Goal: Task Accomplishment & Management: Manage account settings

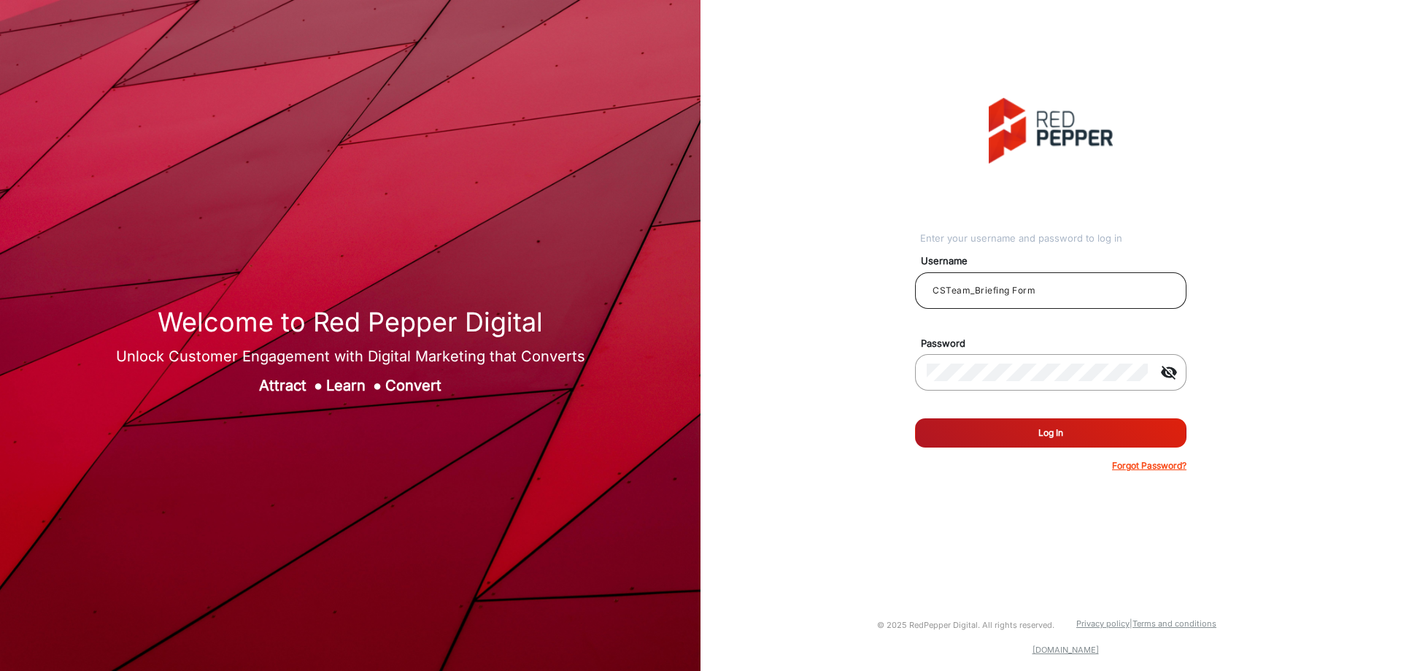
click at [966, 297] on input "CSTeam_Briefing Form" at bounding box center [1051, 291] width 248 height 18
paste input "hstubbs"
type input "hstubbs"
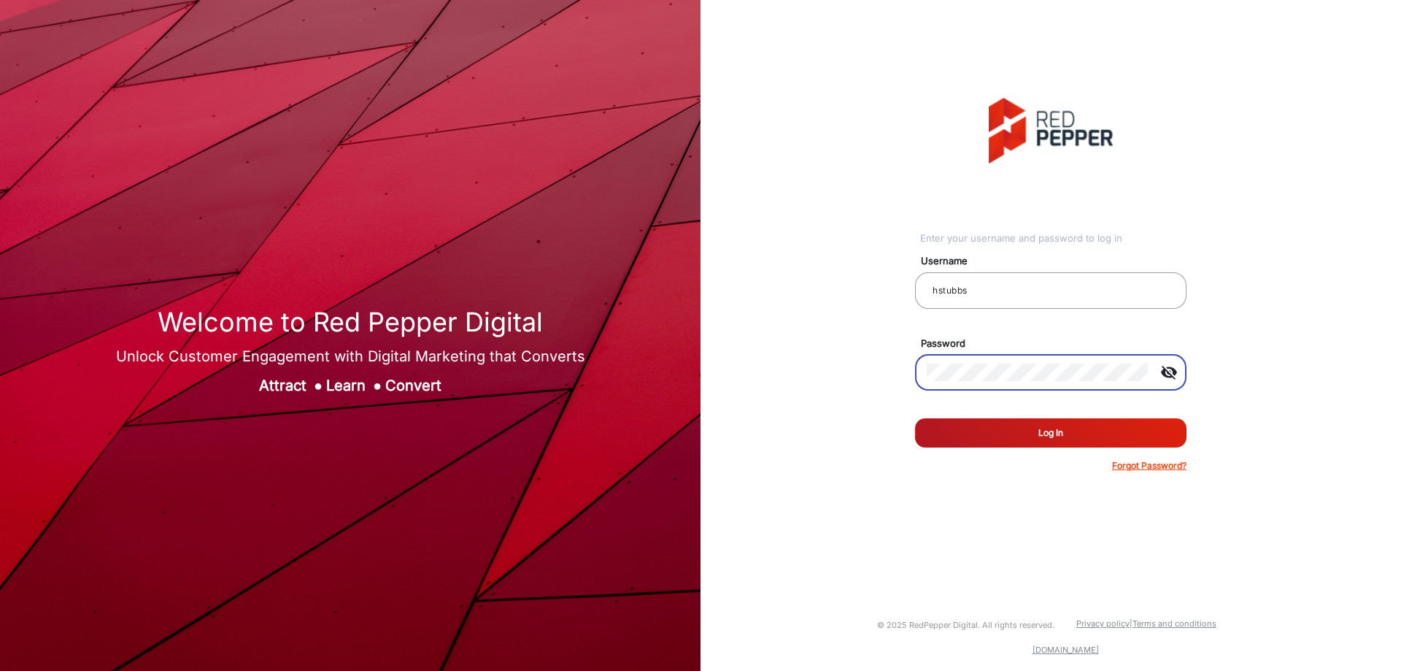
click at [976, 406] on div at bounding box center [1051, 399] width 272 height 16
click at [976, 420] on button "Log In" at bounding box center [1051, 432] width 272 height 29
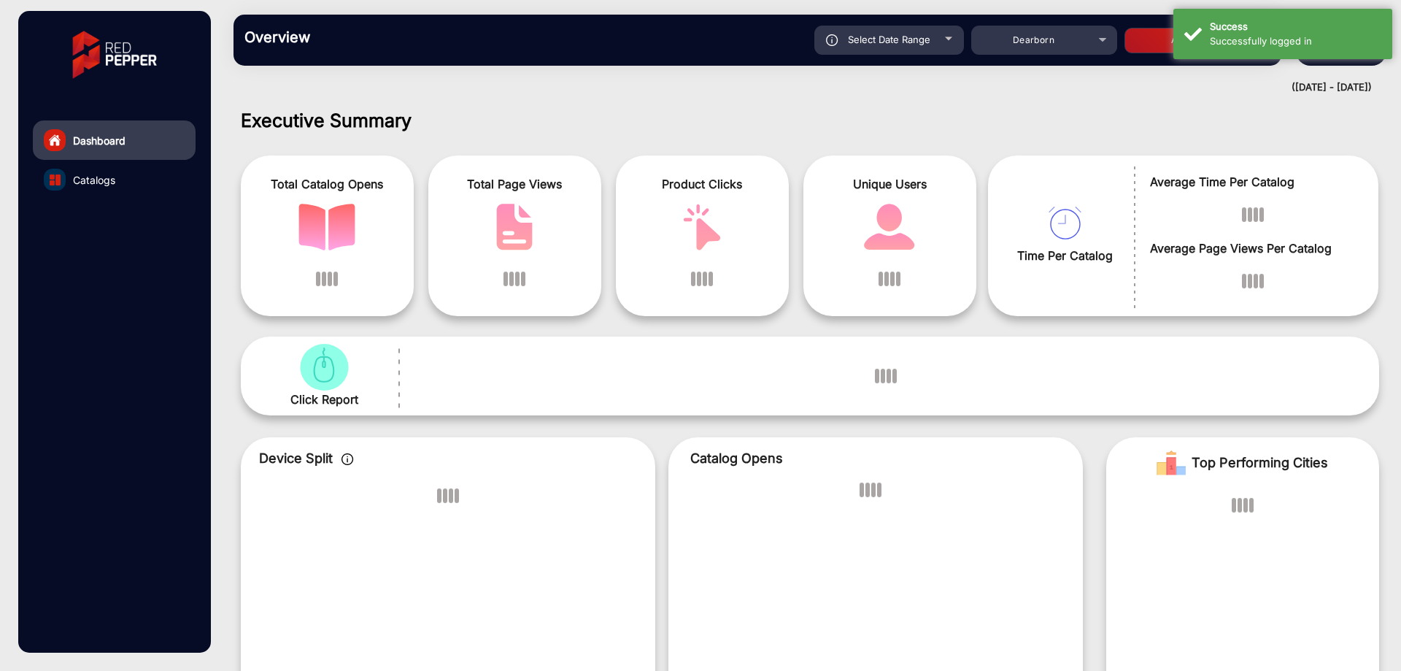
scroll to position [11, 0]
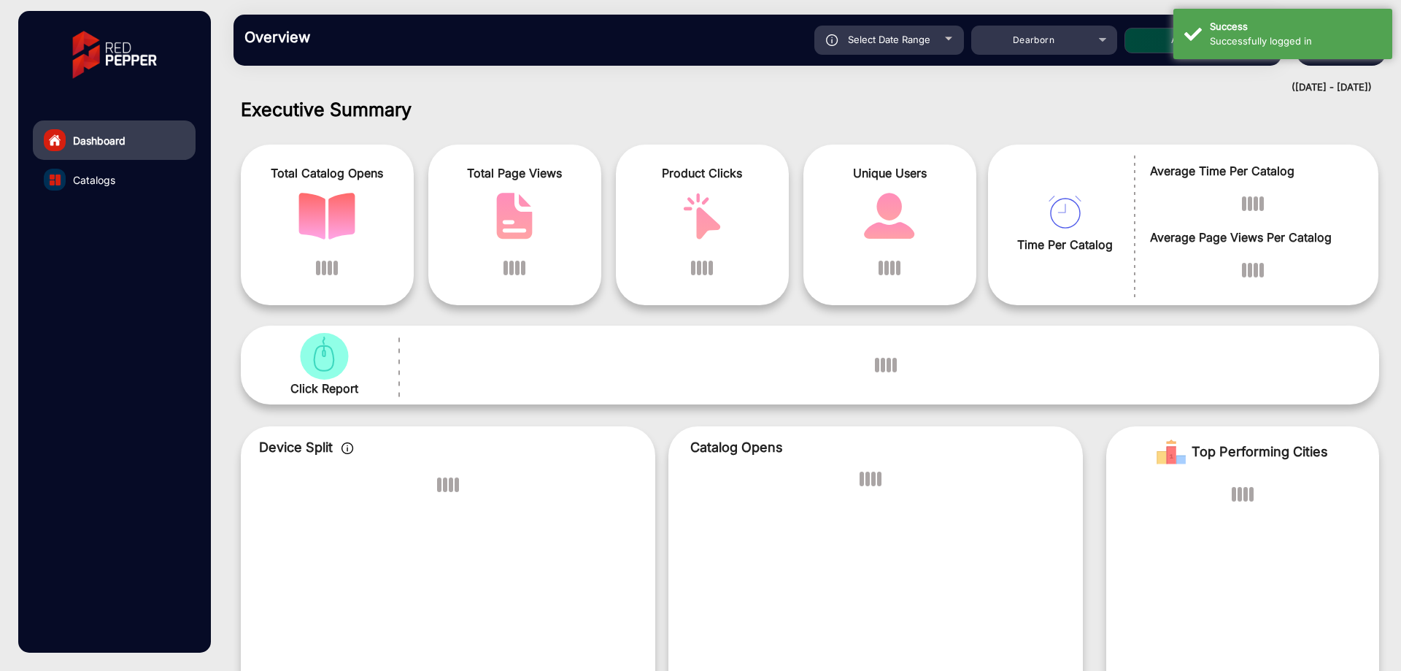
click at [902, 47] on div "Select Date Range" at bounding box center [890, 40] width 150 height 29
type input "[DATE]"
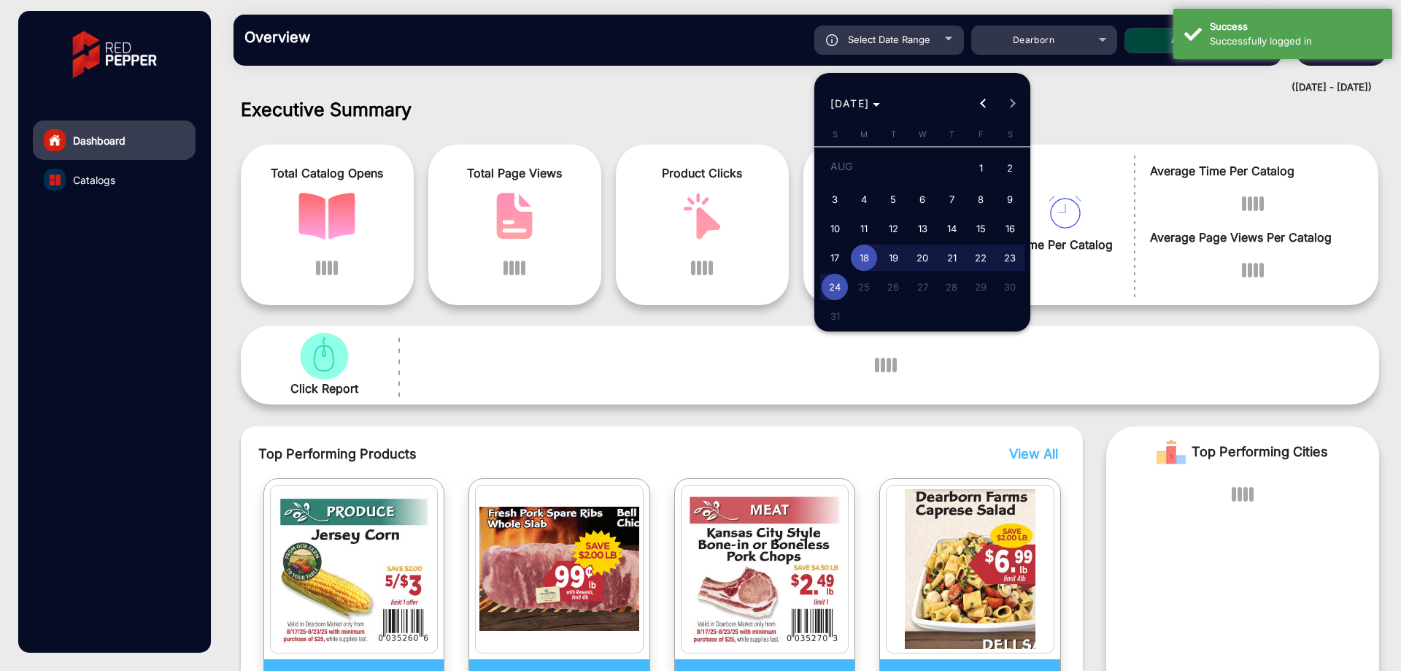
click at [695, 74] on div at bounding box center [700, 335] width 1401 height 671
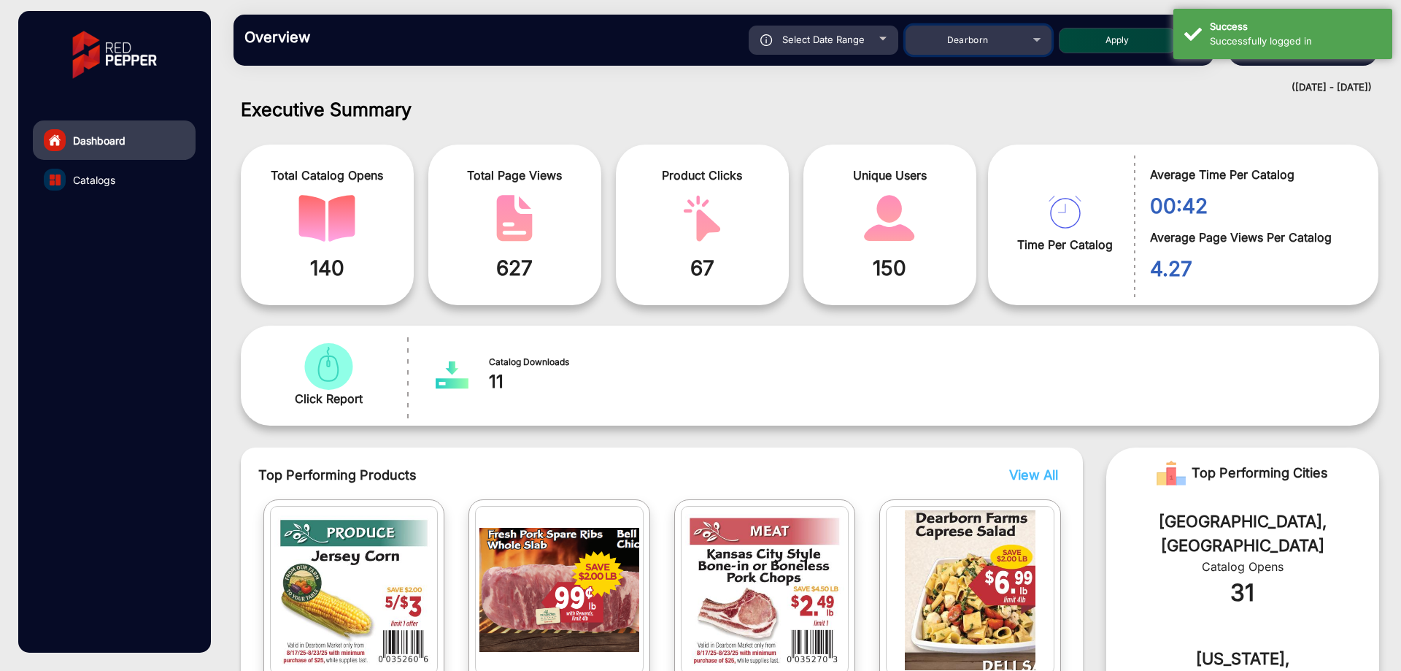
click at [964, 45] on span "Dearborn" at bounding box center [968, 39] width 42 height 11
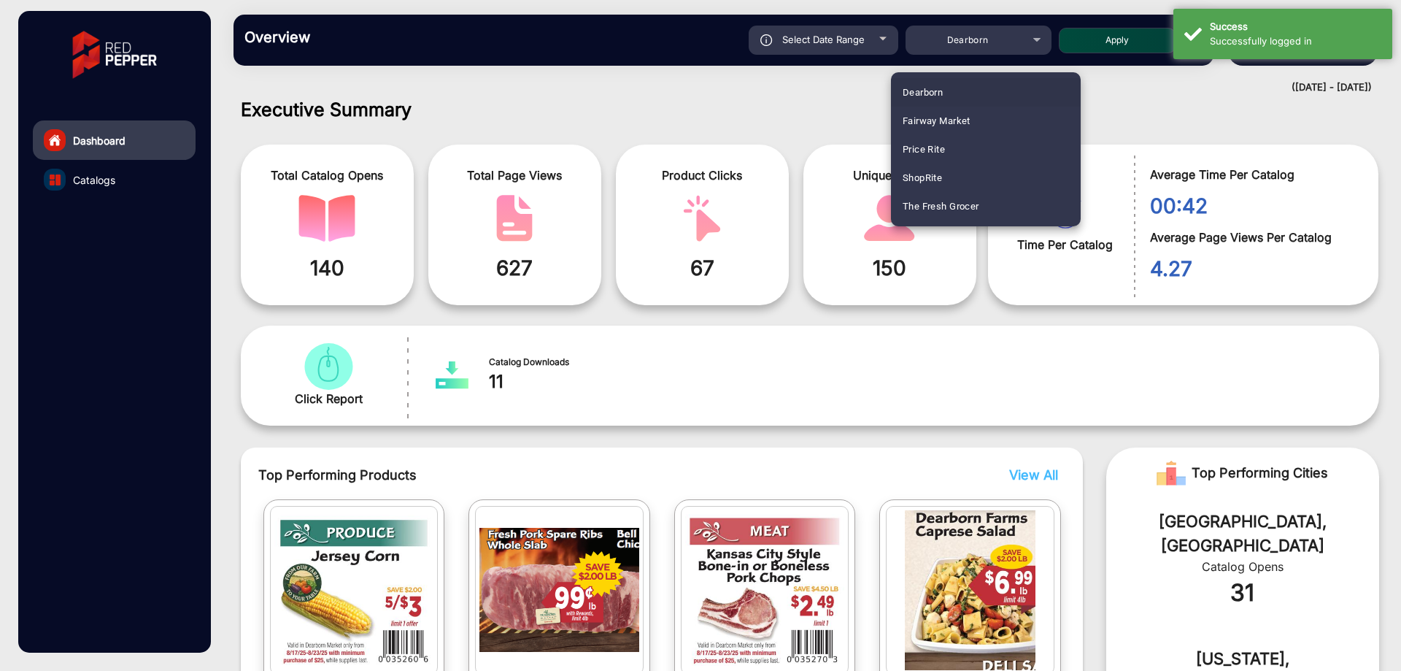
click at [795, 109] on div at bounding box center [700, 335] width 1401 height 671
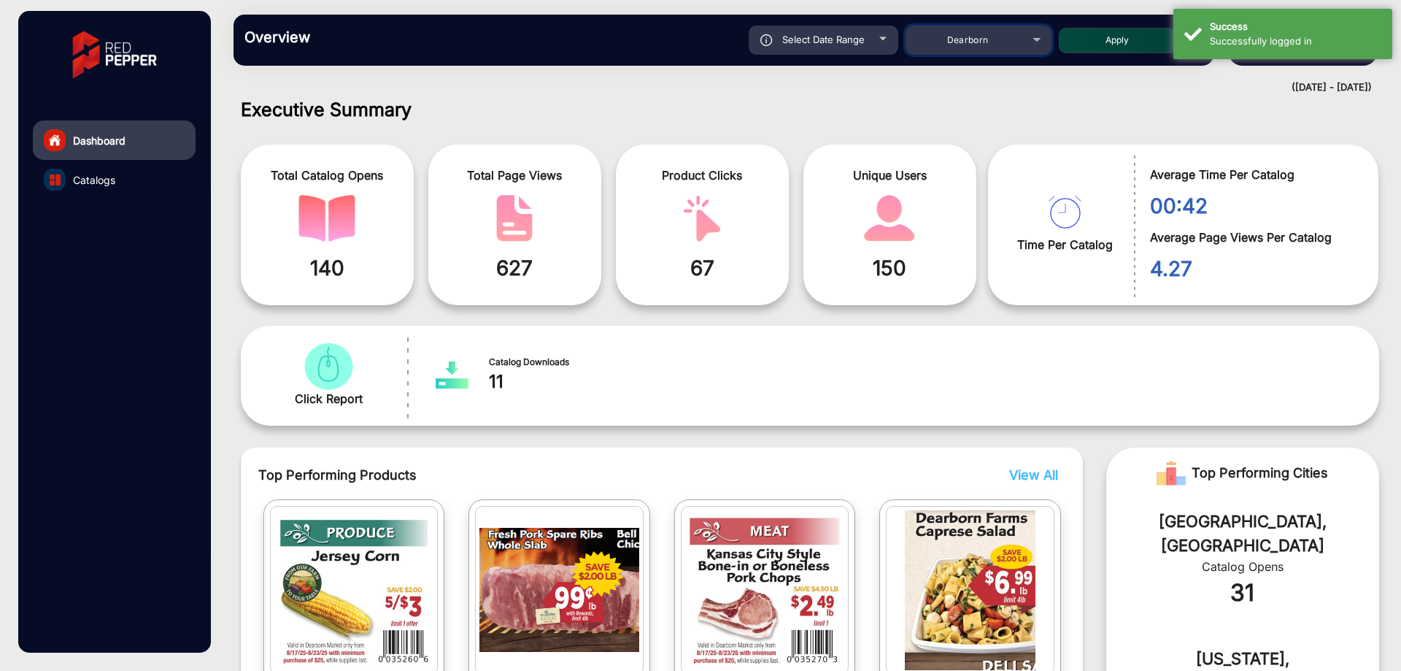
click at [934, 39] on div "Dearborn" at bounding box center [967, 40] width 117 height 18
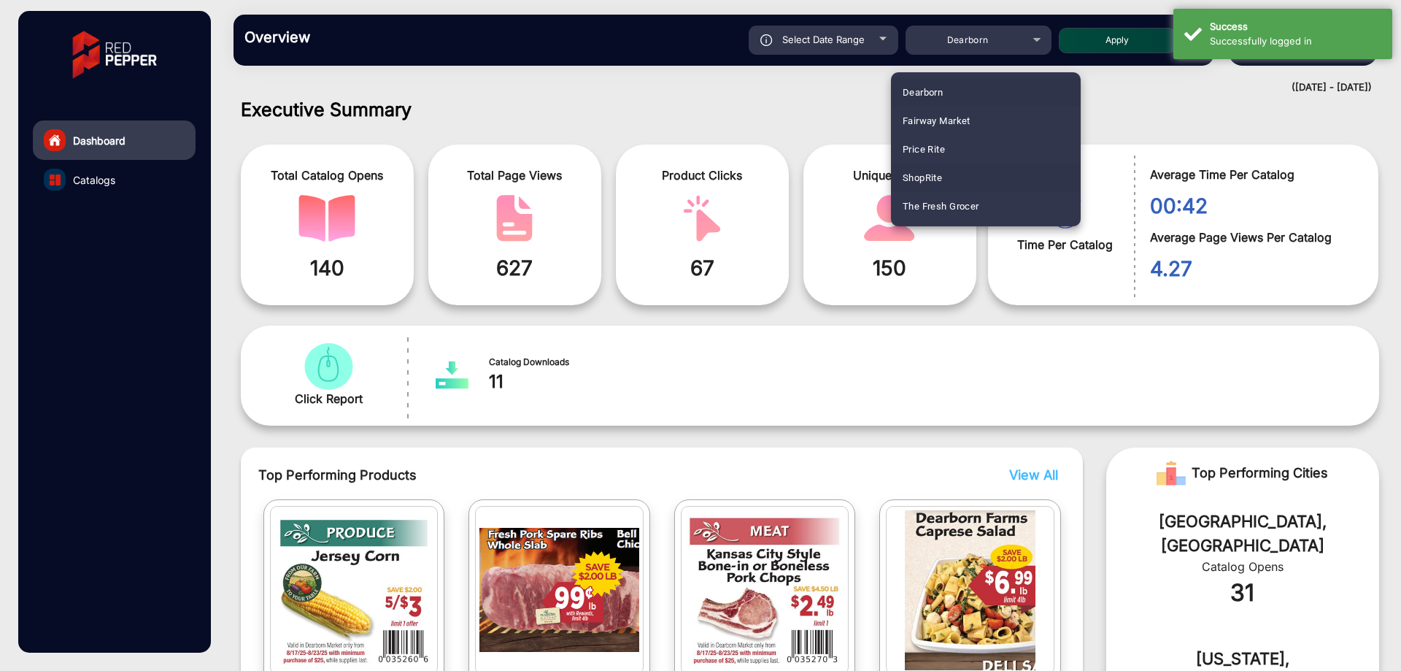
click at [926, 172] on span "ShopRite" at bounding box center [922, 178] width 39 height 28
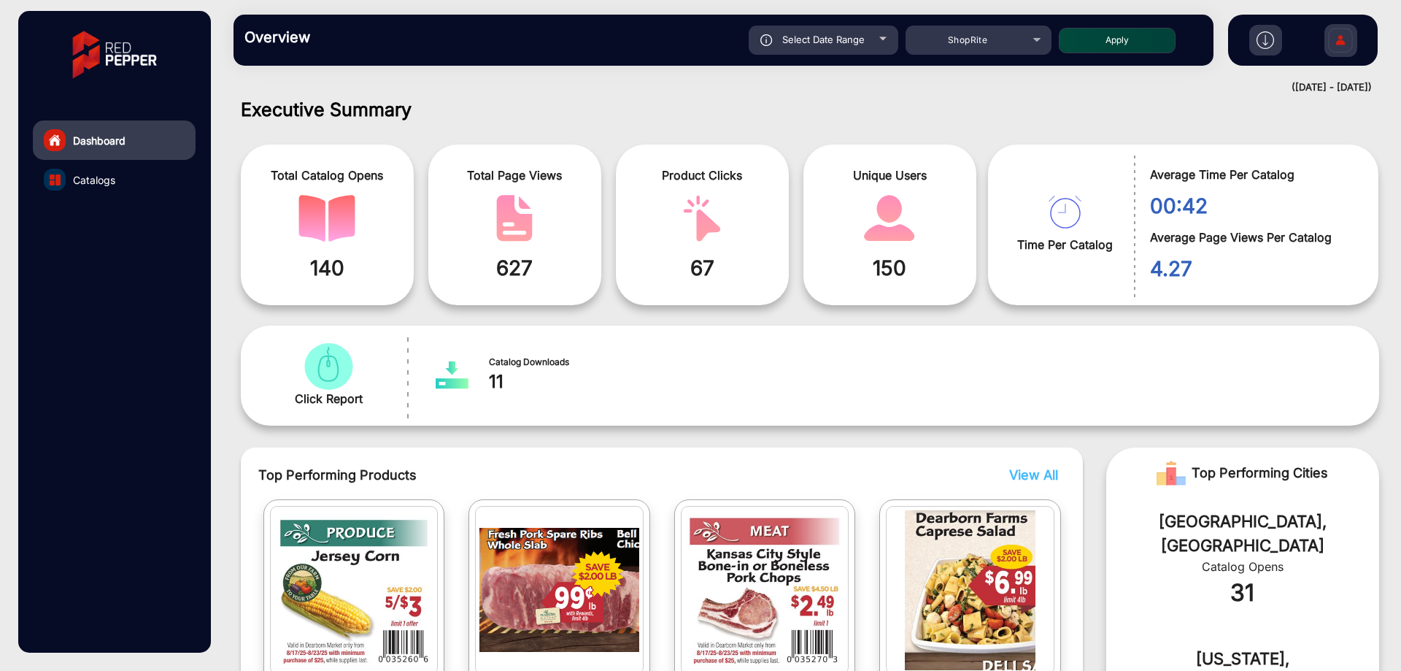
click at [874, 102] on h1 "Executive Summary" at bounding box center [810, 110] width 1139 height 22
click at [1332, 34] on img at bounding box center [1341, 42] width 31 height 51
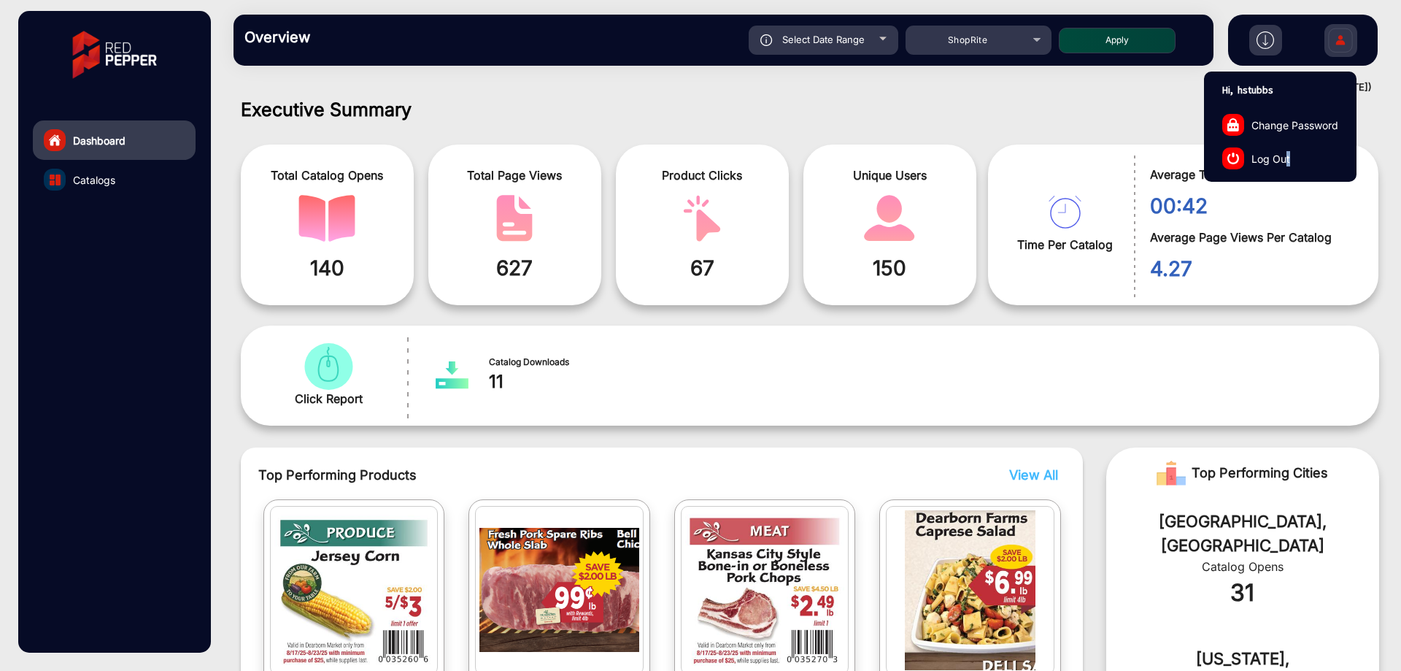
click at [1288, 162] on link "Log Out" at bounding box center [1280, 159] width 151 height 34
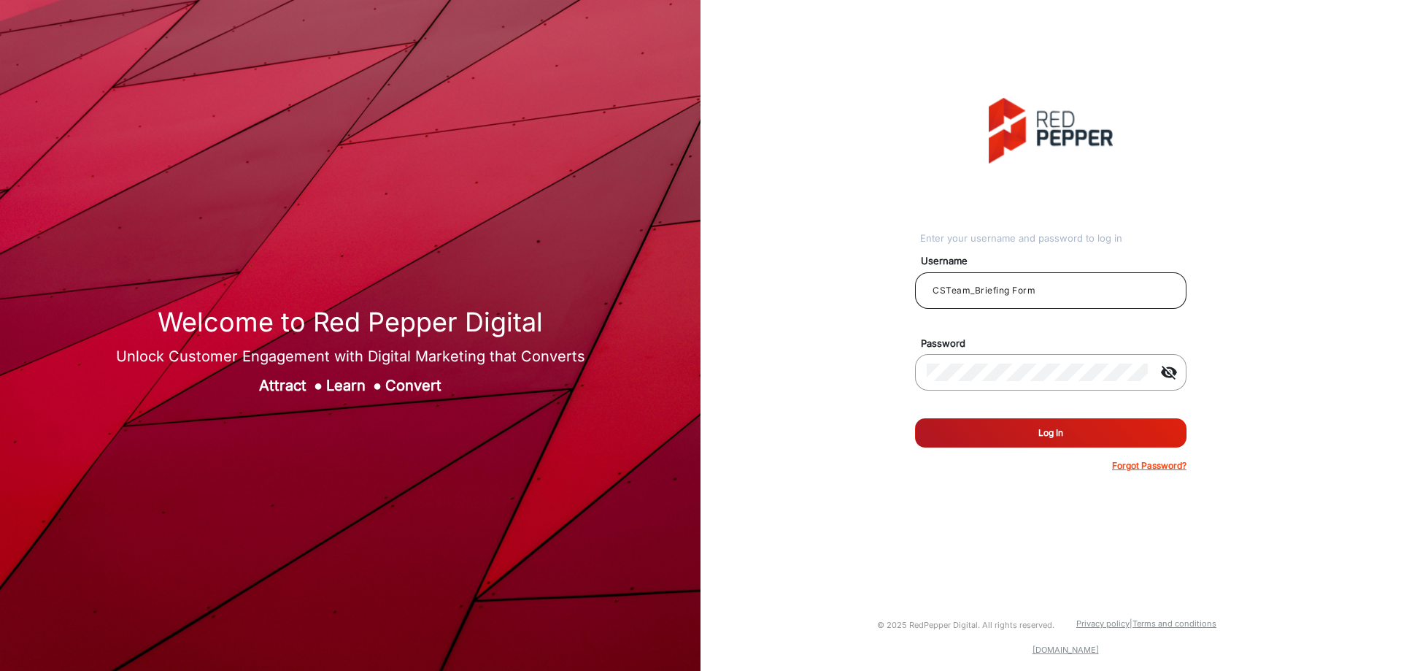
click at [1018, 291] on input "CSTeam_Briefing Form" at bounding box center [1051, 291] width 248 height 18
paste input "kaleyc"
type input "kaleyc"
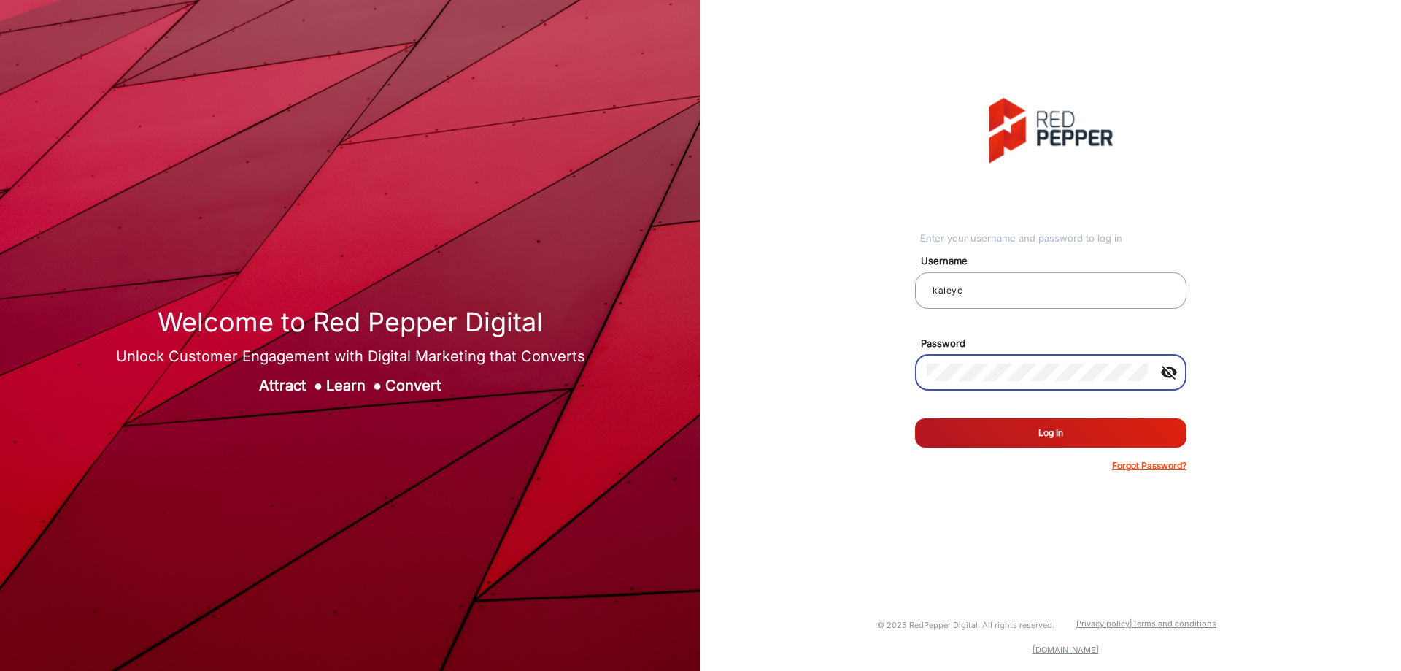
click at [915, 418] on button "Log In" at bounding box center [1051, 432] width 272 height 29
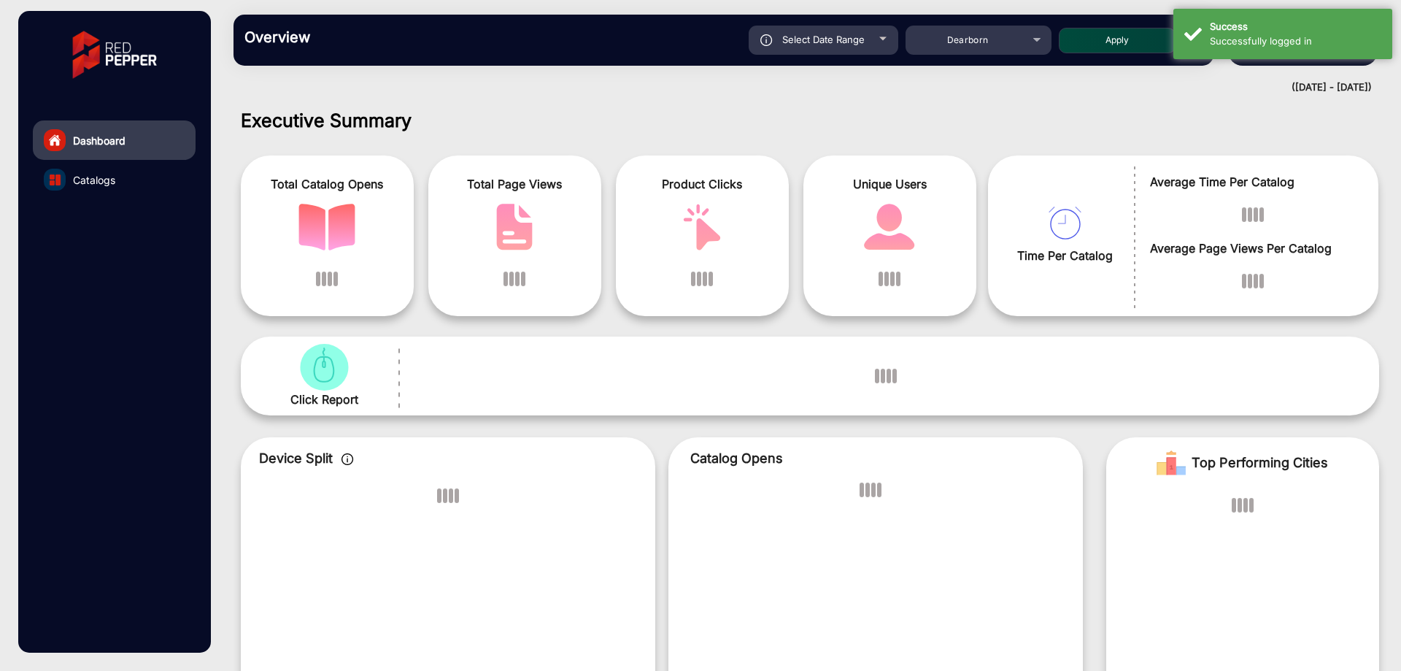
scroll to position [11, 0]
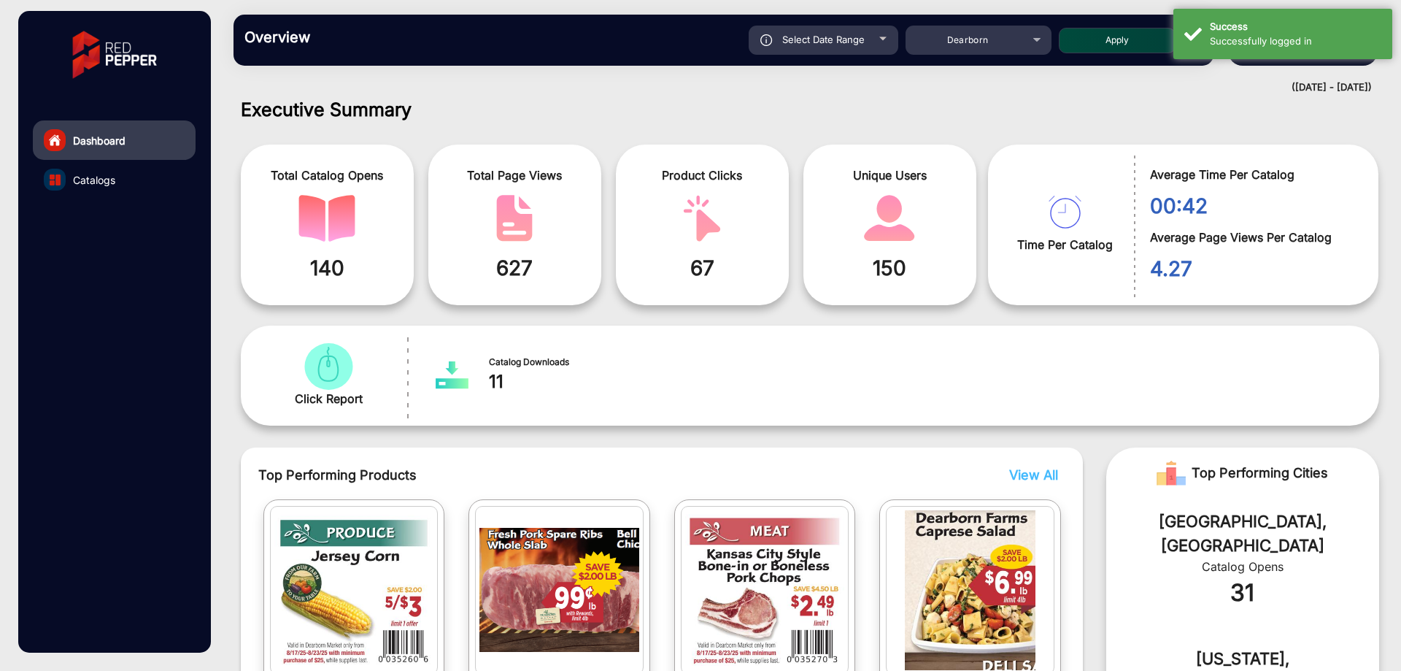
click at [1156, 120] on div "Executive Summary Total Catalog Opens 140 Total Page Views 627 Product Clicks 6…" at bounding box center [810, 601] width 1161 height 1005
click at [1385, 73] on div "Overview Reports Understand what makes your customers tick and learn how they a…" at bounding box center [810, 40] width 1182 height 80
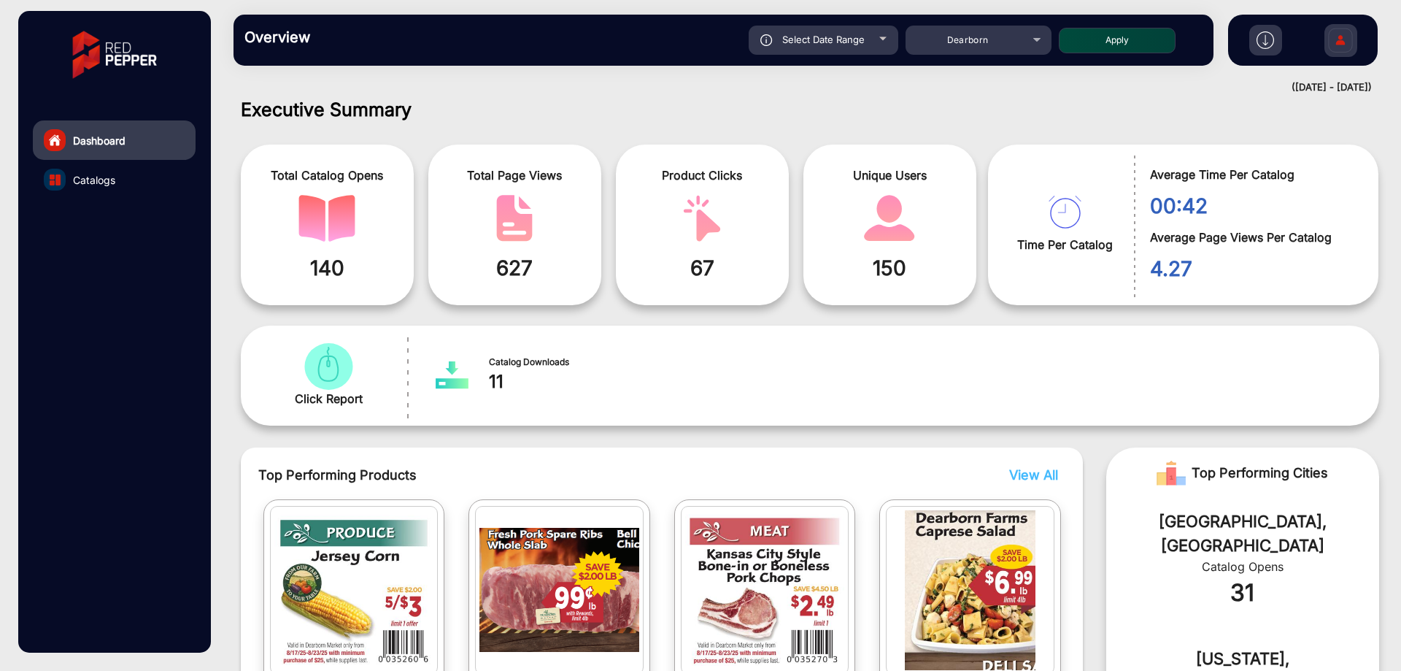
click at [1350, 47] on img at bounding box center [1341, 42] width 31 height 51
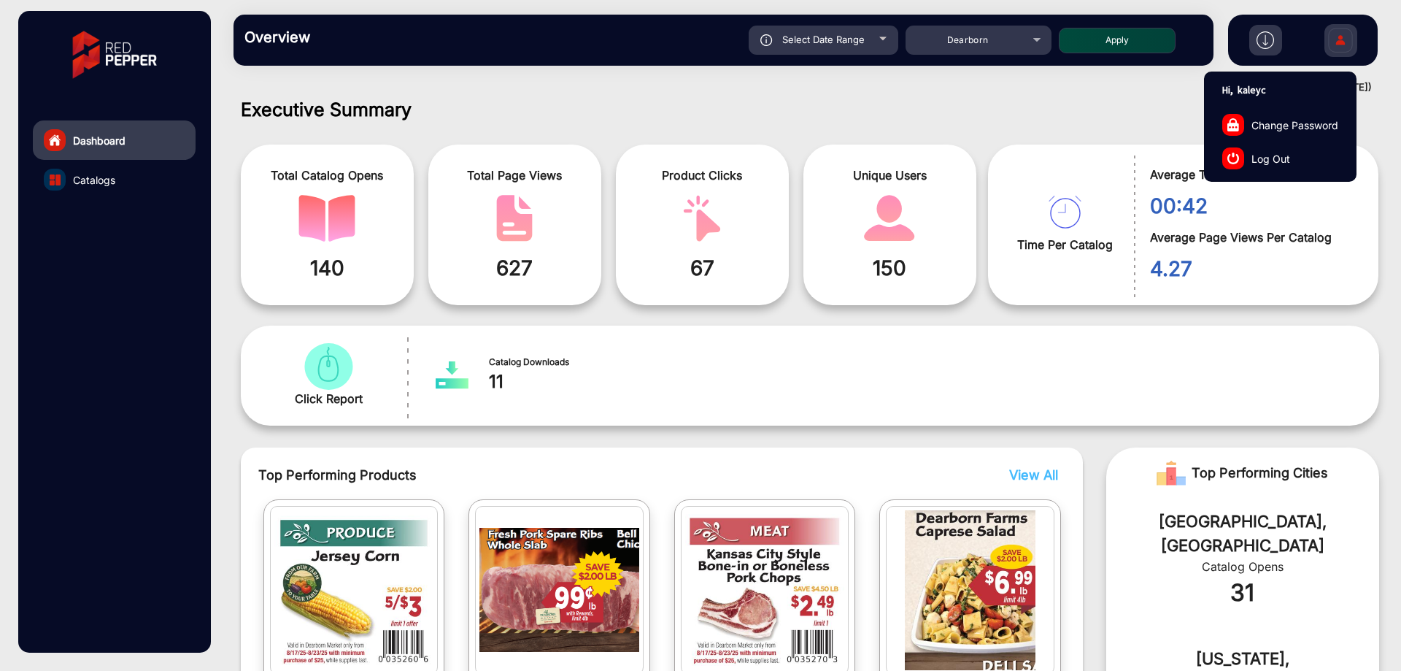
click at [1266, 152] on span "Log Out" at bounding box center [1271, 157] width 39 height 15
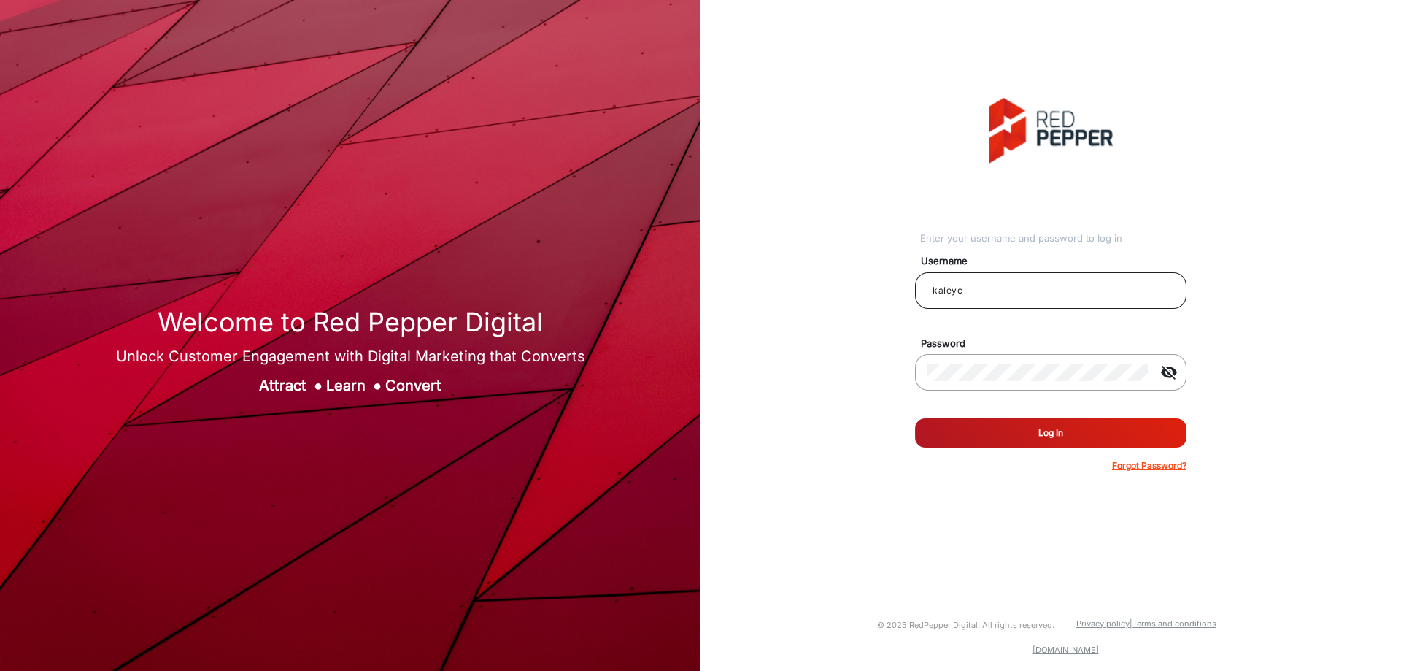
click at [969, 288] on input "kaleyc" at bounding box center [1051, 291] width 248 height 18
paste input "[PERSON_NAME]"
type input "[PERSON_NAME]"
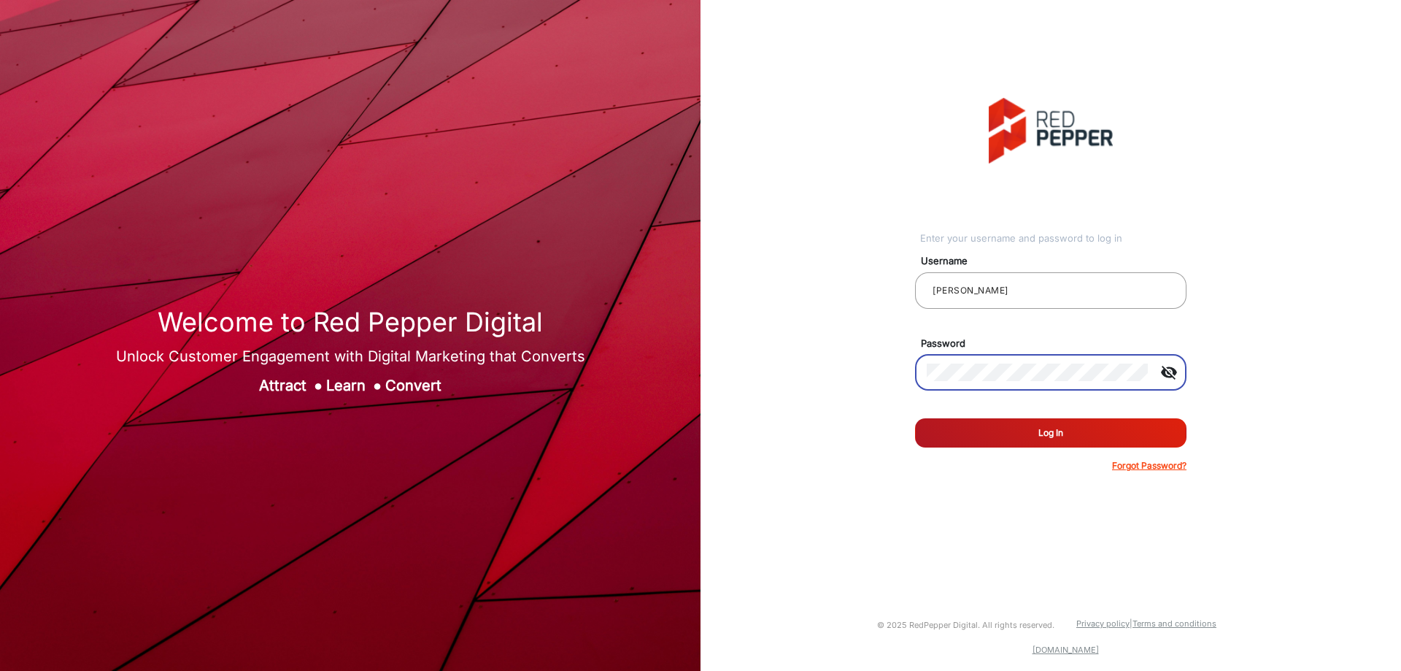
click at [915, 418] on button "Log In" at bounding box center [1051, 432] width 272 height 29
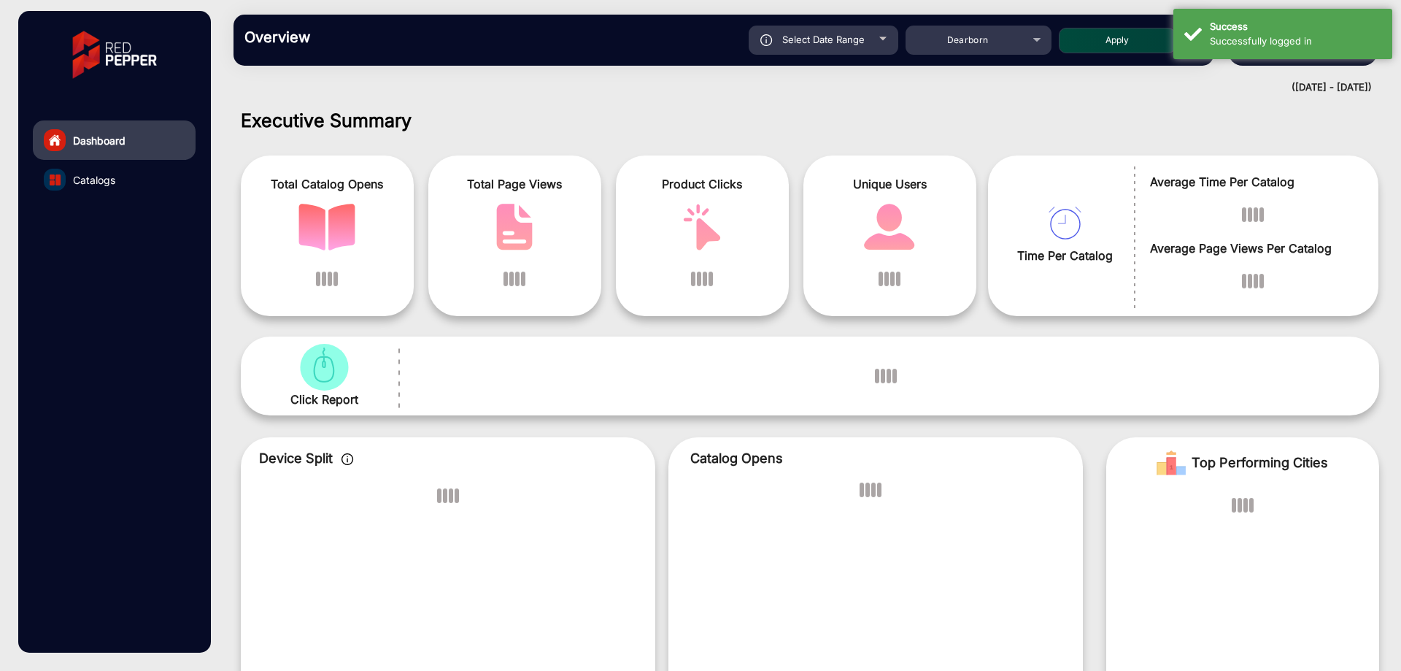
scroll to position [11, 0]
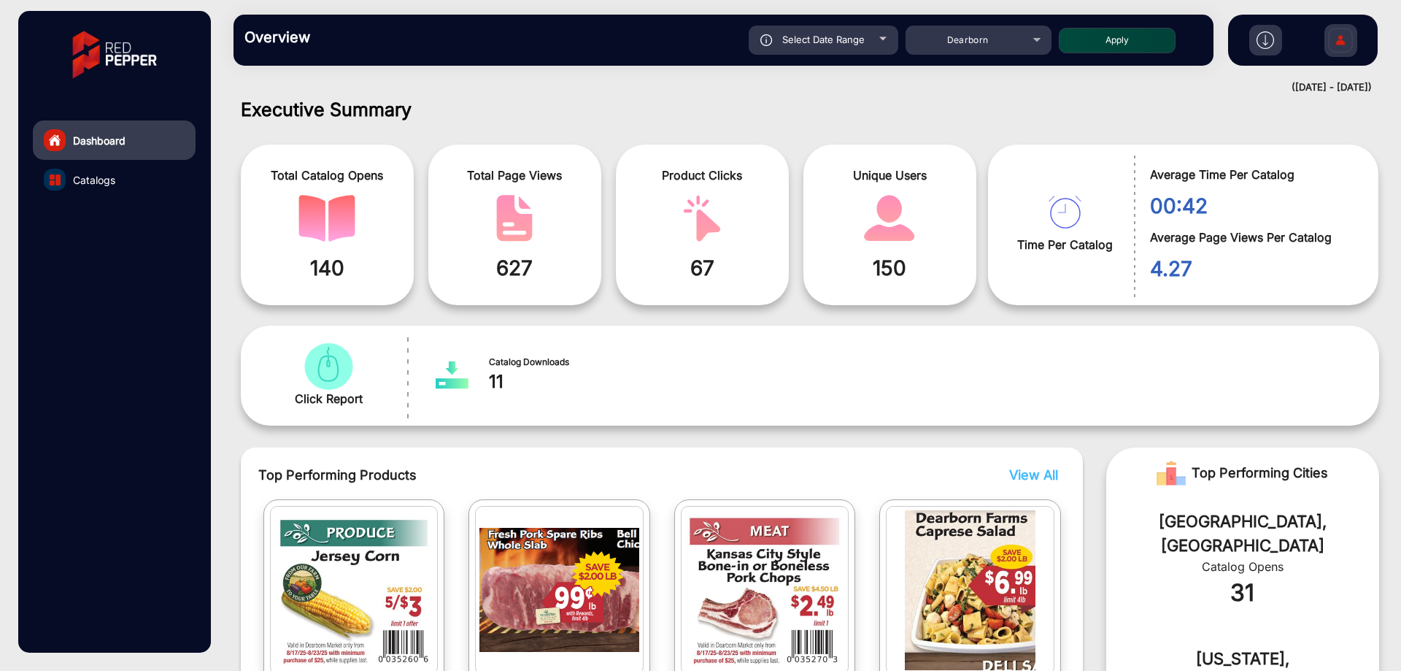
click at [1346, 42] on img at bounding box center [1341, 42] width 31 height 51
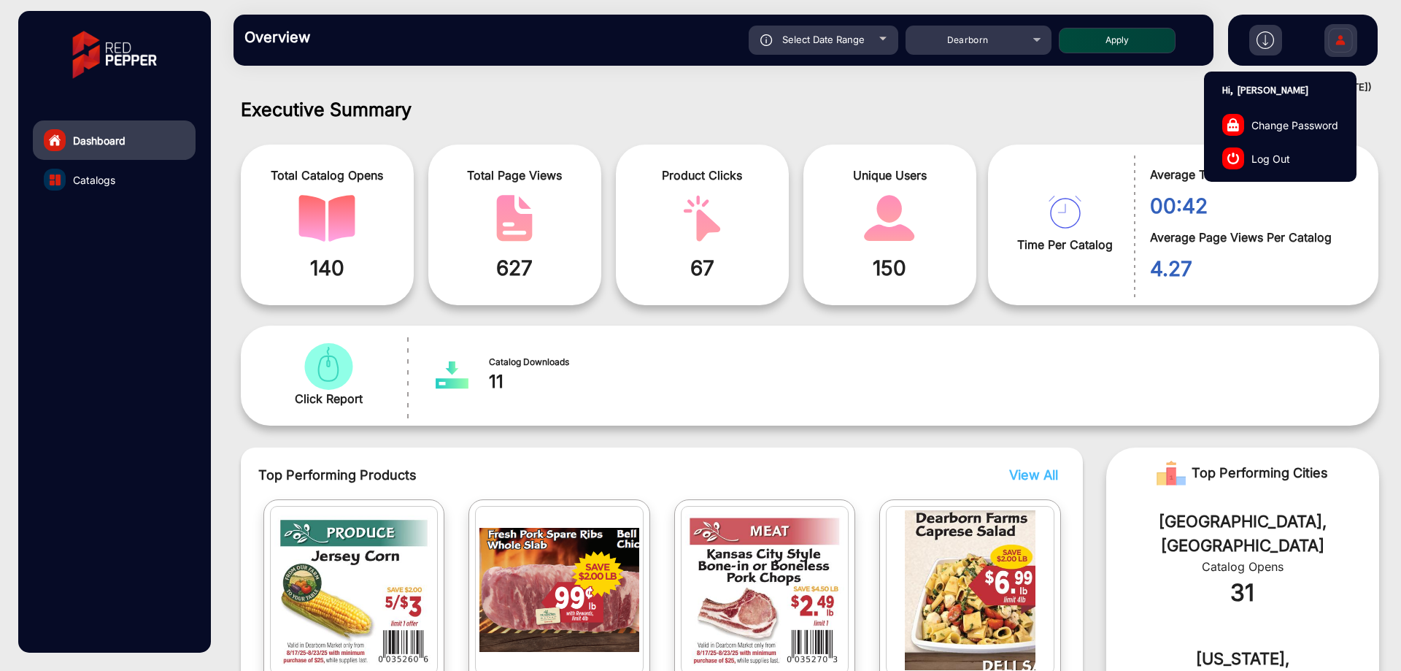
click at [1287, 156] on span "Log Out" at bounding box center [1271, 157] width 39 height 15
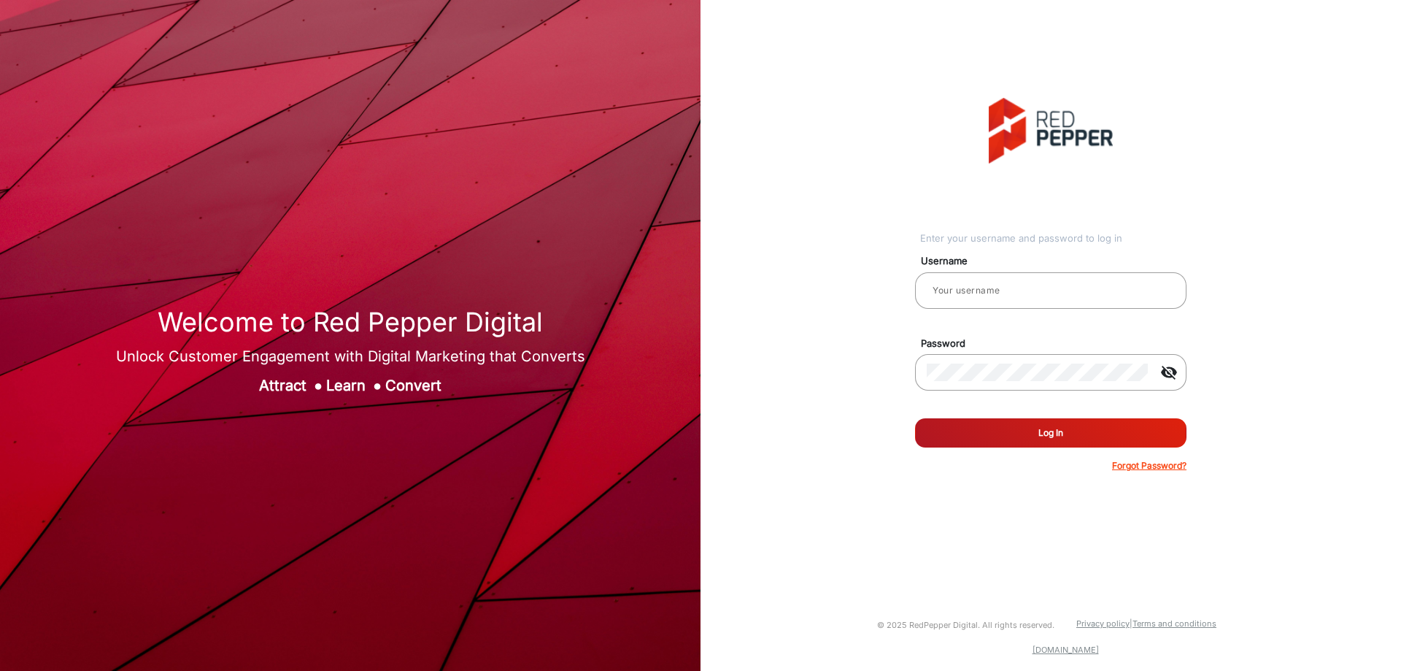
type input "[PERSON_NAME]"
